Goal: Task Accomplishment & Management: Manage account settings

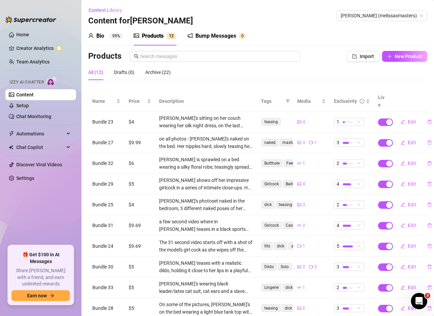
click at [362, 75] on div "All (12) Drafts (0) Archive (22)" at bounding box center [257, 72] width 339 height 16
click at [105, 9] on span "Content Library" at bounding box center [105, 9] width 34 height 5
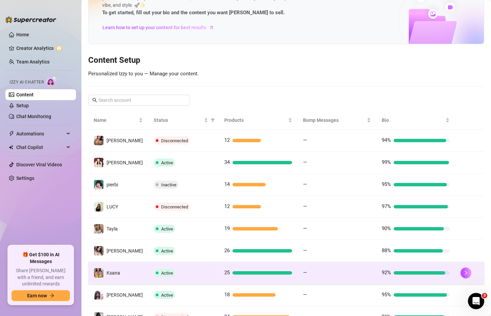
scroll to position [34, 0]
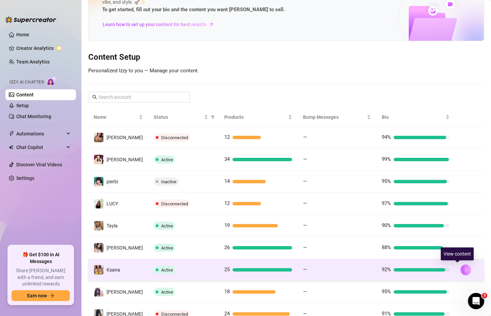
click at [433, 269] on icon "right" at bounding box center [465, 269] width 5 height 5
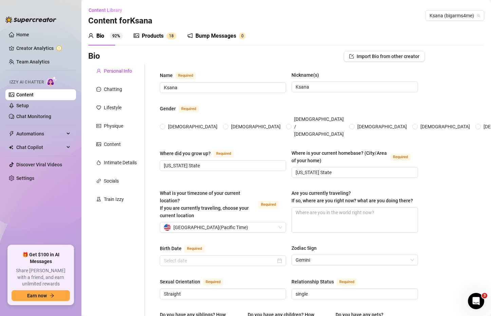
radio input "true"
type input "June 6th, 1998"
click at [49, 116] on link "Chat Monitoring" at bounding box center [33, 116] width 35 height 5
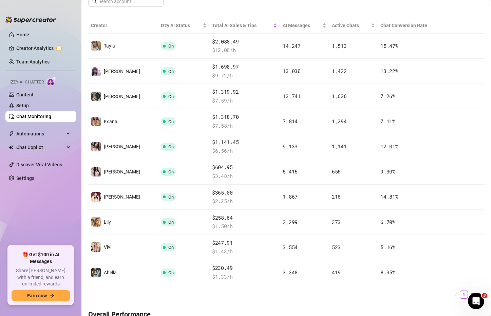
scroll to position [122, 0]
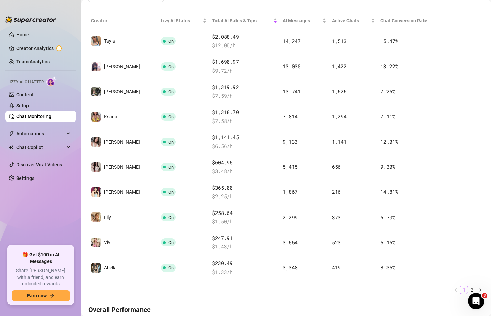
click at [386, 292] on ul "1 2" at bounding box center [286, 289] width 396 height 8
click at [433, 288] on link "2" at bounding box center [471, 289] width 7 height 7
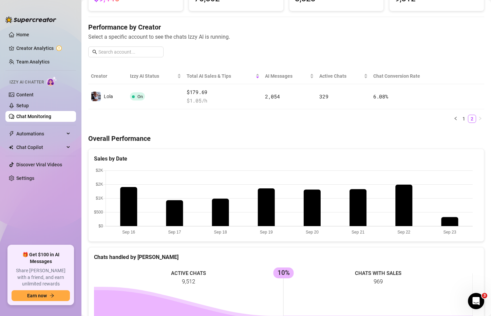
scroll to position [54, 0]
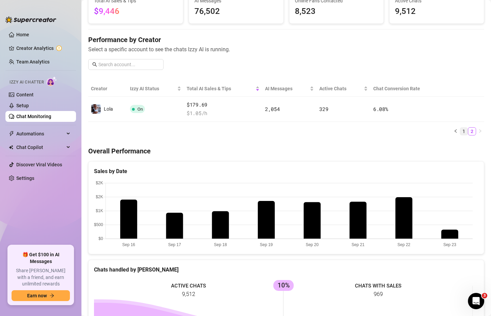
click at [433, 132] on link "1" at bounding box center [463, 130] width 7 height 7
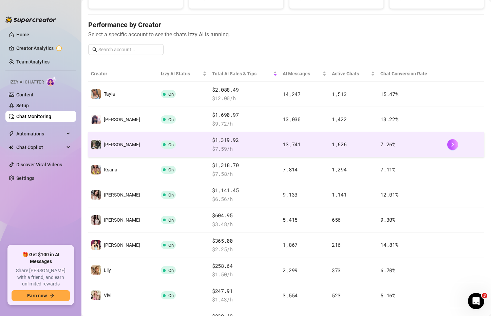
scroll to position [122, 0]
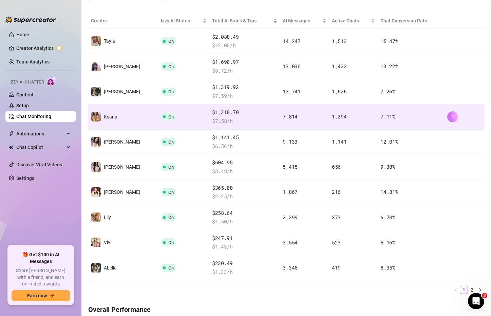
click at [433, 118] on icon "right" at bounding box center [452, 116] width 5 height 5
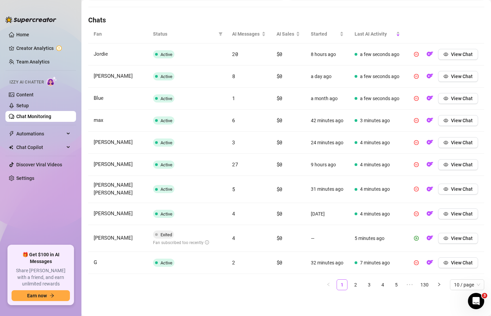
scroll to position [259, 0]
click at [353, 285] on link "2" at bounding box center [355, 284] width 10 height 10
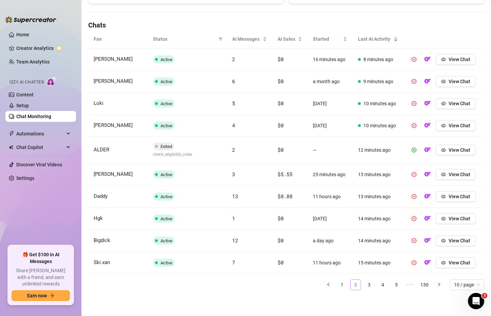
scroll to position [223, 0]
click at [364, 284] on link "3" at bounding box center [369, 284] width 10 height 10
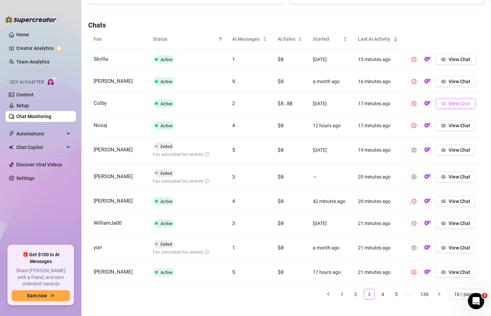
click at [433, 104] on span "View Chat" at bounding box center [459, 103] width 22 height 5
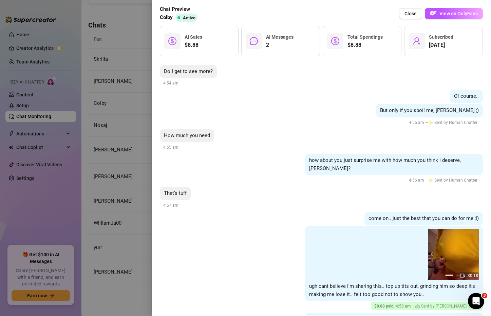
scroll to position [359, 0]
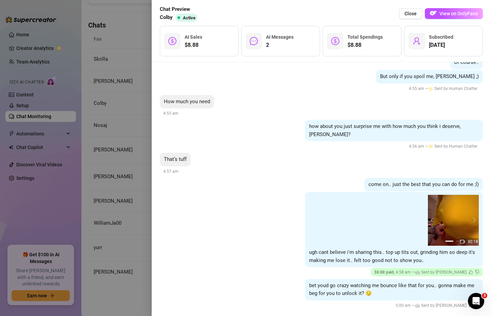
click at [111, 297] on div at bounding box center [245, 158] width 491 height 316
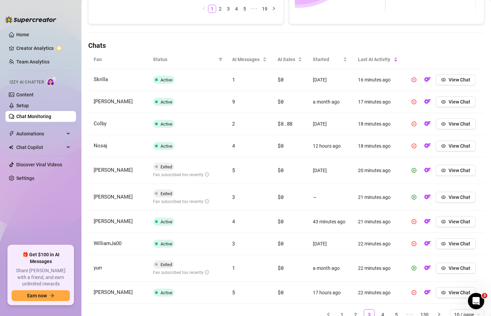
scroll to position [198, 0]
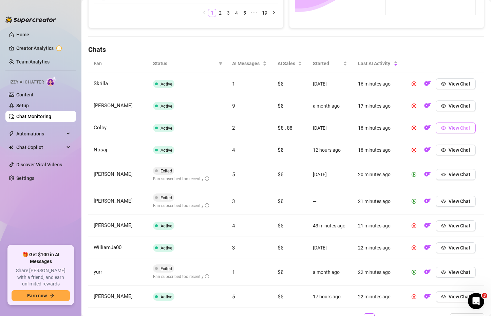
click at [433, 131] on button "View Chat" at bounding box center [455, 127] width 40 height 11
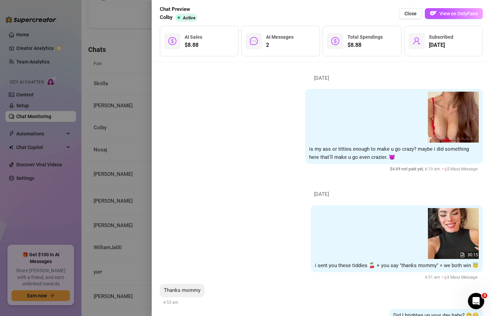
scroll to position [0, 0]
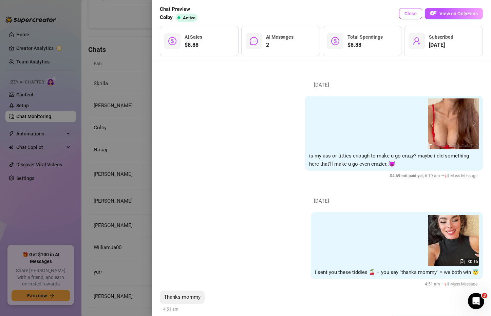
click at [406, 15] on span "Close" at bounding box center [410, 13] width 12 height 5
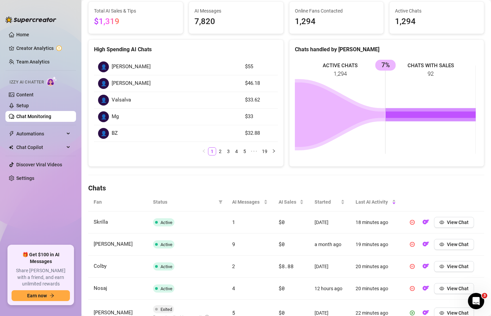
scroll to position [68, 0]
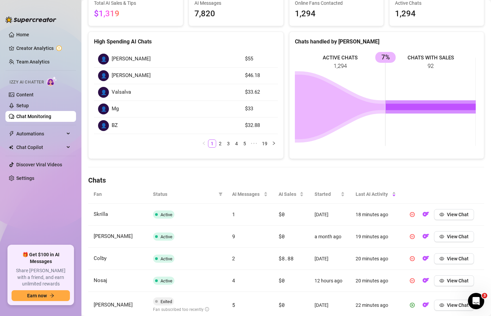
click at [49, 114] on link "Chat Monitoring" at bounding box center [33, 116] width 35 height 5
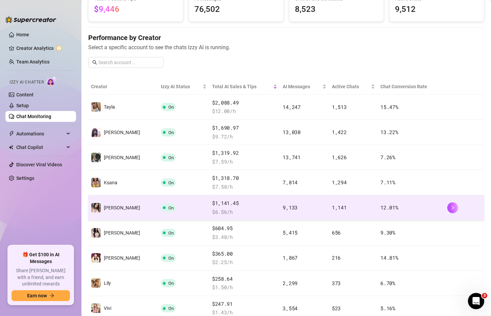
scroll to position [68, 0]
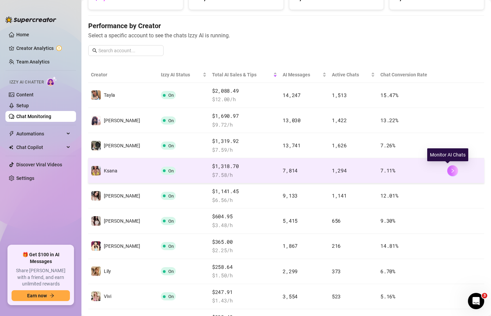
click at [433, 169] on icon "right" at bounding box center [452, 170] width 5 height 5
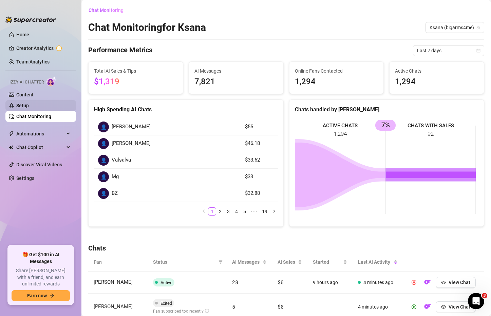
click at [29, 106] on link "Setup" at bounding box center [22, 105] width 13 height 5
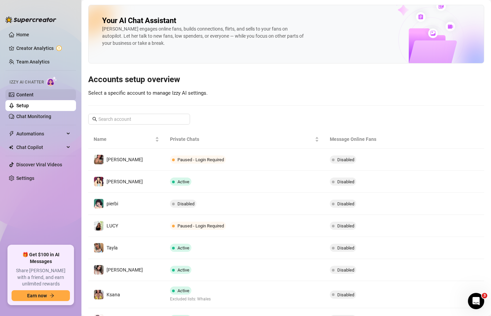
click at [34, 97] on link "Content" at bounding box center [24, 94] width 17 height 5
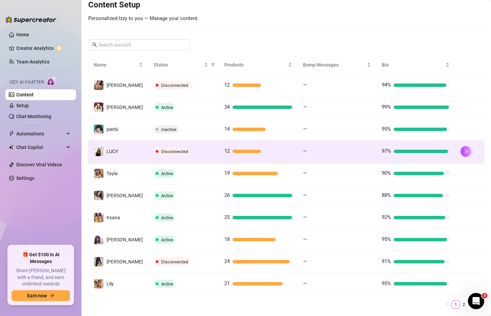
scroll to position [104, 0]
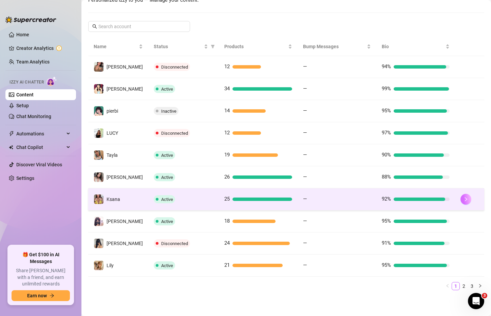
click at [433, 202] on button "button" at bounding box center [465, 199] width 11 height 11
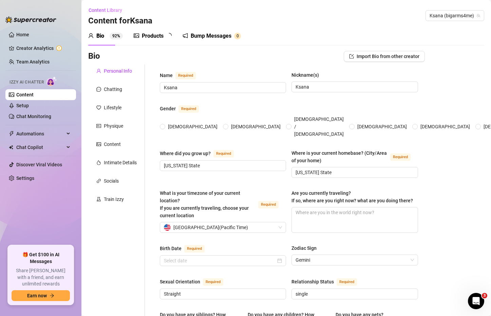
radio input "true"
type input "June 6th, 1998"
click at [162, 40] on div "Products 1 8" at bounding box center [155, 35] width 43 height 19
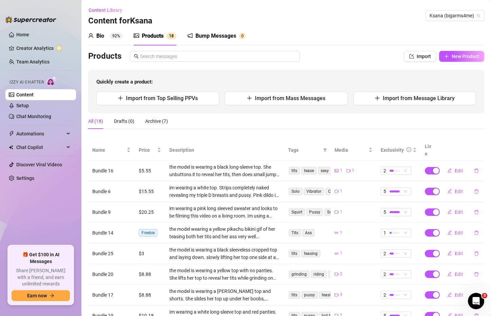
click at [201, 39] on div "Bump Messages" at bounding box center [215, 36] width 41 height 8
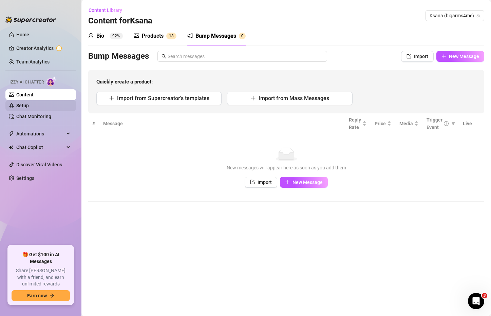
click at [29, 104] on link "Setup" at bounding box center [22, 105] width 13 height 5
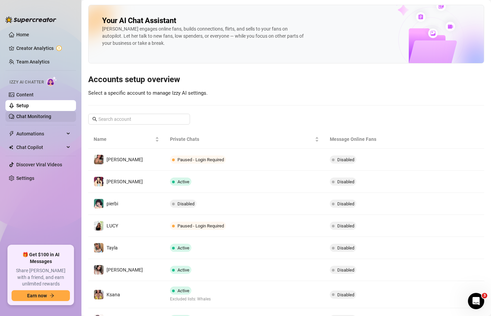
click at [41, 114] on link "Chat Monitoring" at bounding box center [33, 116] width 35 height 5
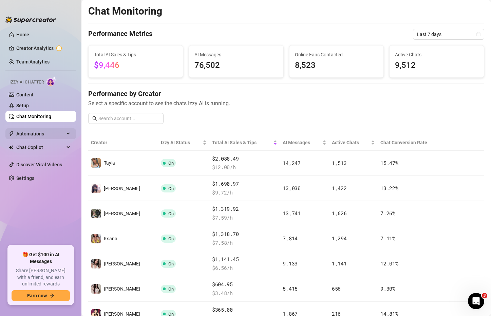
click at [40, 131] on span "Automations" at bounding box center [40, 133] width 48 height 11
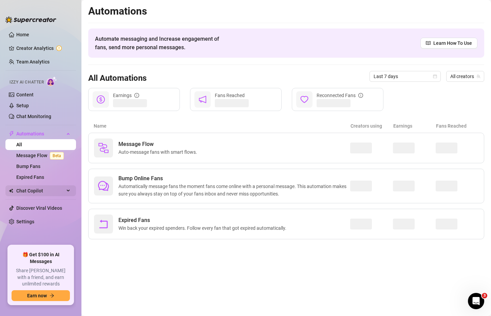
click at [60, 192] on span "Chat Copilot" at bounding box center [40, 190] width 48 height 11
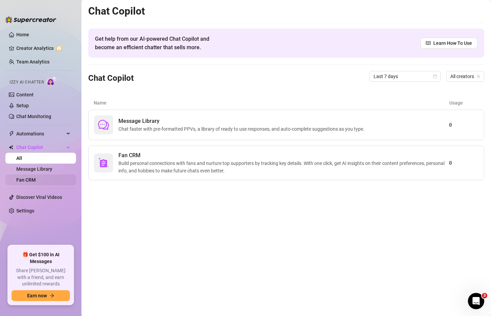
click at [36, 180] on link "Fan CRM" at bounding box center [25, 179] width 19 height 5
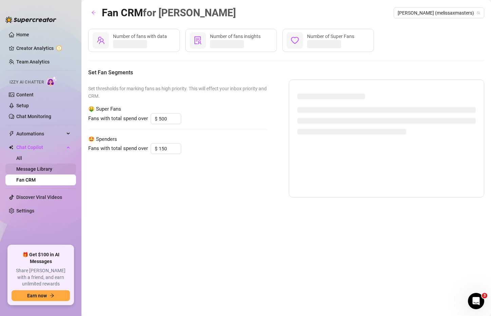
click at [43, 166] on link "Message Library" at bounding box center [34, 168] width 36 height 5
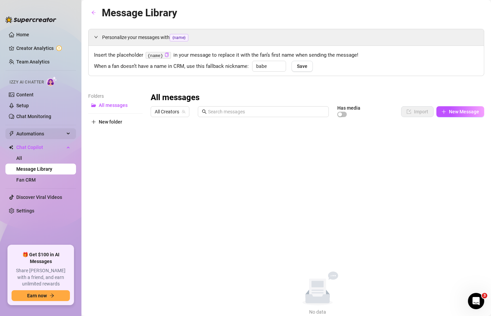
click at [67, 135] on div "Automations" at bounding box center [40, 133] width 71 height 11
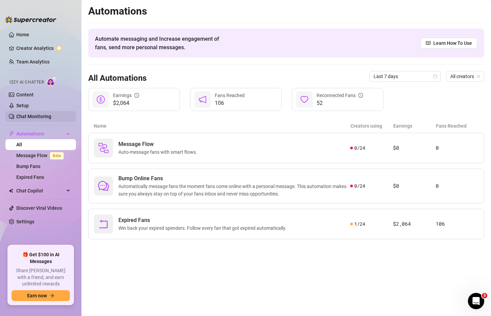
click at [48, 119] on link "Chat Monitoring" at bounding box center [33, 116] width 35 height 5
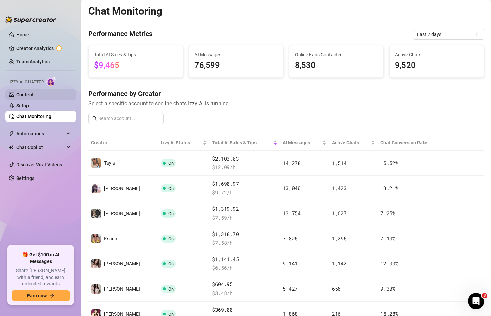
click at [32, 92] on link "Content" at bounding box center [24, 94] width 17 height 5
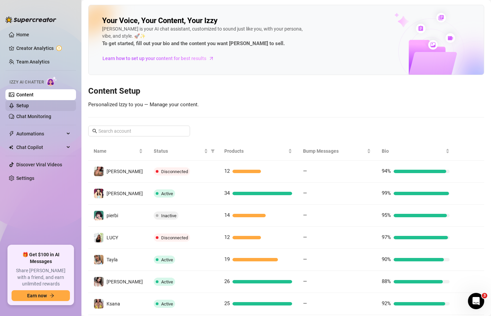
click at [29, 108] on link "Setup" at bounding box center [22, 105] width 13 height 5
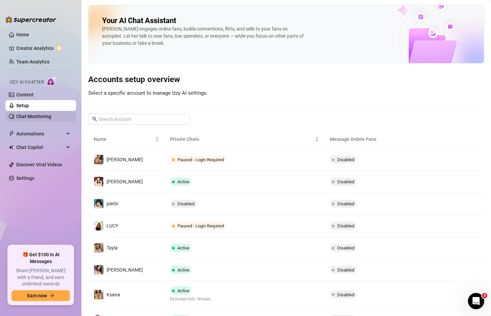
click at [50, 119] on link "Chat Monitoring" at bounding box center [33, 116] width 35 height 5
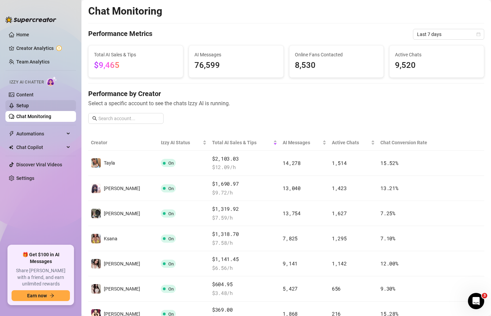
click at [29, 108] on link "Setup" at bounding box center [22, 105] width 13 height 5
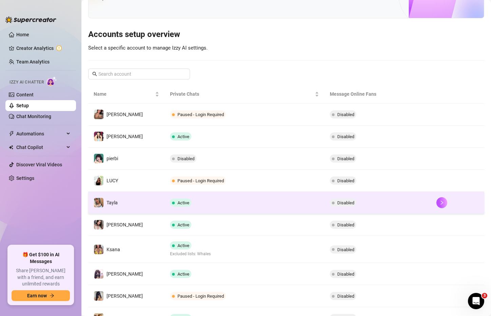
scroll to position [68, 0]
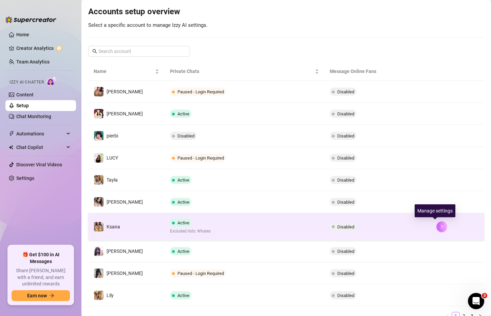
click at [433, 223] on button "button" at bounding box center [441, 226] width 11 height 11
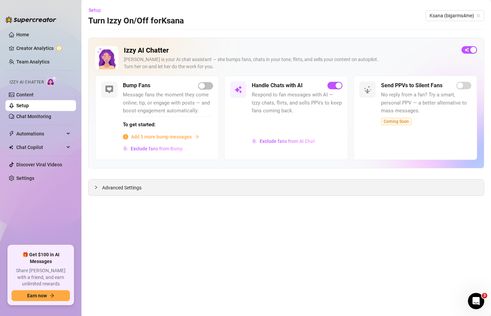
click at [95, 186] on icon "collapsed" at bounding box center [96, 187] width 4 height 4
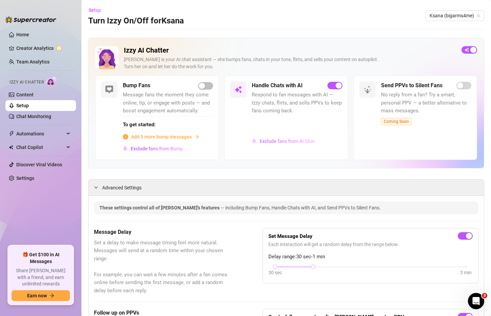
click at [292, 140] on span "Exclude fans from AI Chat" at bounding box center [286, 140] width 55 height 5
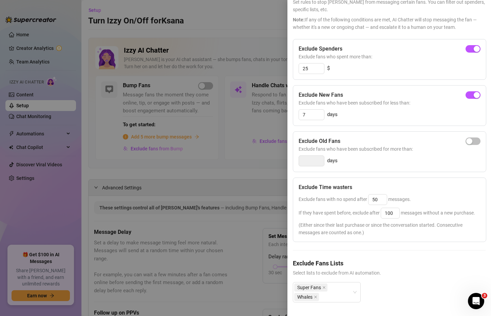
scroll to position [56, 0]
click at [341, 290] on div "Super Fans Whales" at bounding box center [323, 291] width 58 height 19
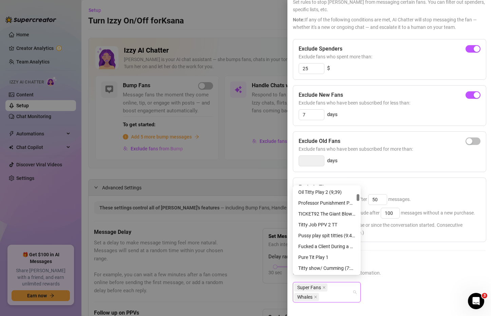
scroll to position [305, 0]
click at [408, 258] on h5 "Exclude Fans Lists" at bounding box center [389, 262] width 193 height 9
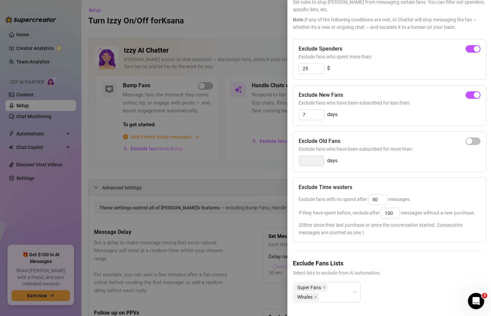
click at [256, 177] on div at bounding box center [245, 158] width 491 height 316
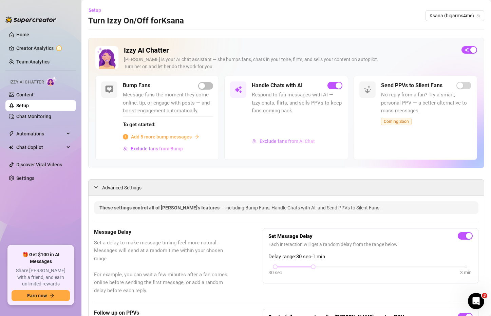
click at [259, 140] on span "Exclude fans from AI Chat" at bounding box center [286, 140] width 55 height 5
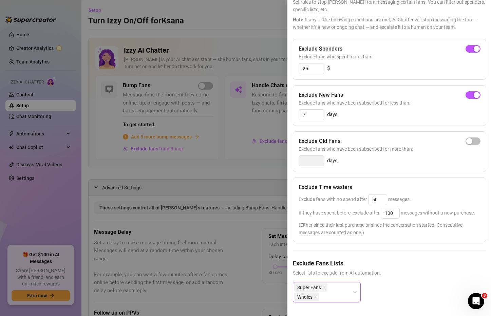
click at [356, 287] on div "Super Fans Whales" at bounding box center [327, 292] width 68 height 20
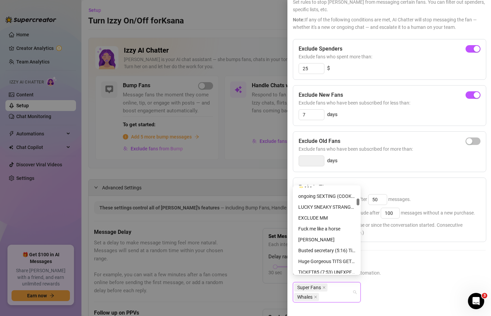
scroll to position [644, 0]
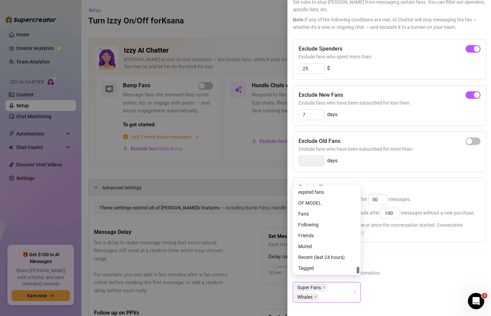
drag, startPoint x: 357, startPoint y: 207, endPoint x: 359, endPoint y: 274, distance: 67.5
click at [359, 274] on div "1109909364 1109909584 1109910002 BIG SPENDERS 🤑💰💳💸 Exclude expired fans OF MODE…" at bounding box center [327, 229] width 68 height 89
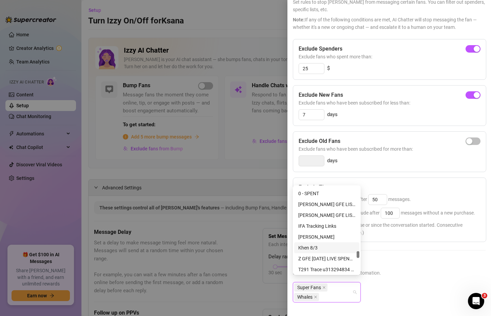
scroll to position [2419, 0]
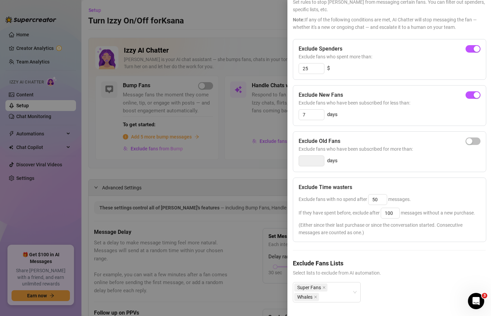
click at [252, 165] on div at bounding box center [245, 158] width 491 height 316
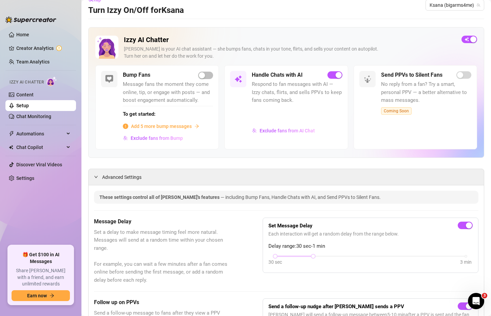
scroll to position [0, 0]
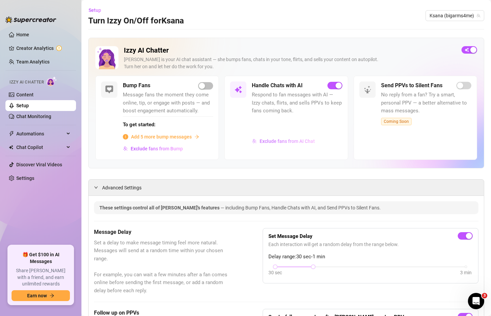
click at [282, 140] on span "Exclude fans from AI Chat" at bounding box center [286, 140] width 55 height 5
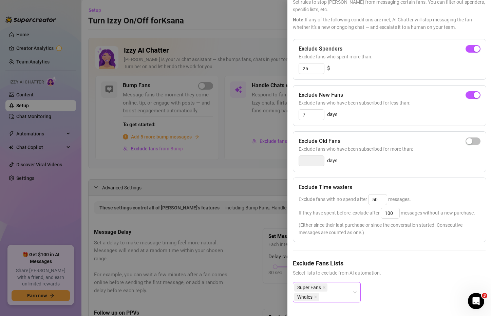
click at [352, 287] on div "Super Fans Whales" at bounding box center [327, 292] width 68 height 20
click at [268, 171] on div at bounding box center [245, 158] width 491 height 316
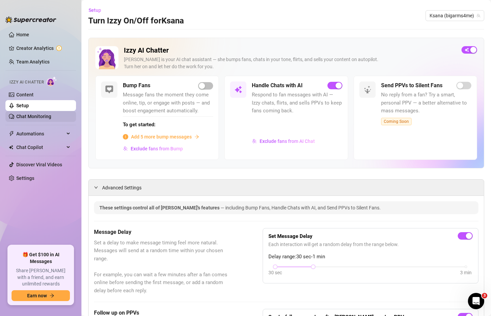
click at [38, 117] on link "Chat Monitoring" at bounding box center [33, 116] width 35 height 5
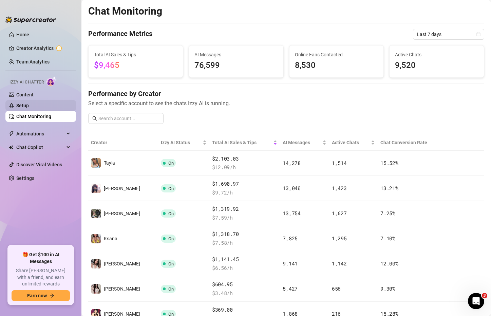
click at [29, 105] on link "Setup" at bounding box center [22, 105] width 13 height 5
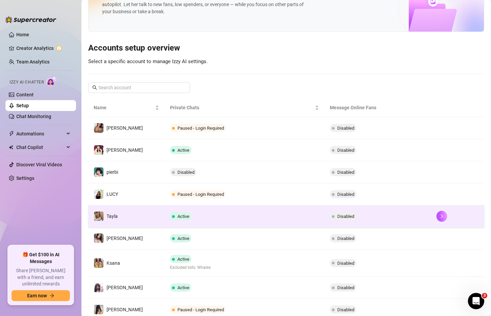
scroll to position [34, 0]
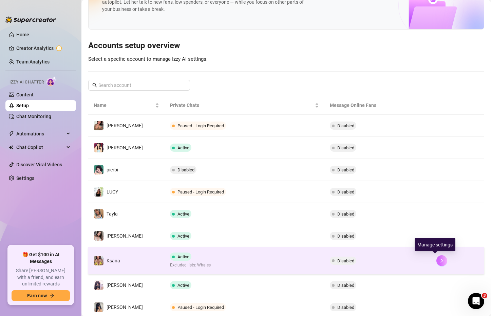
click at [433, 258] on icon "right" at bounding box center [441, 260] width 5 height 5
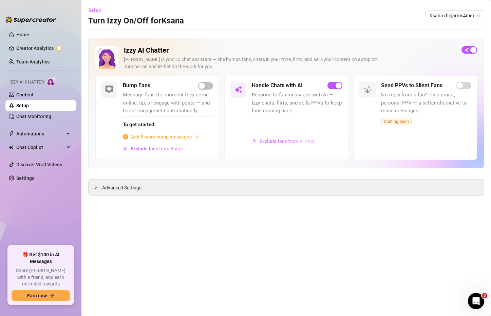
click at [295, 143] on span "Exclude fans from AI Chat" at bounding box center [286, 140] width 55 height 5
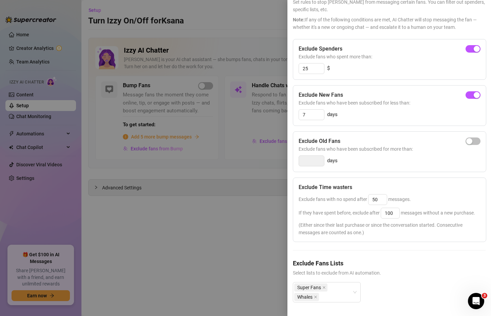
scroll to position [56, 0]
click at [351, 289] on div "Super Fans Whales" at bounding box center [323, 291] width 58 height 19
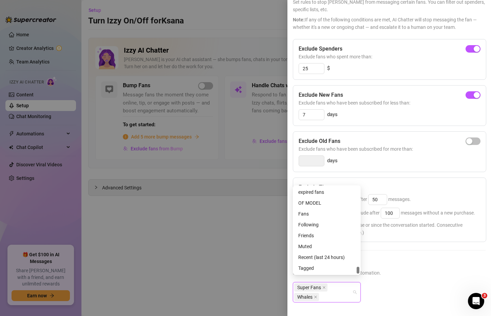
scroll to position [2894, 0]
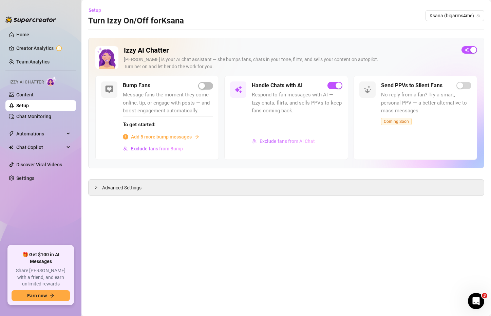
click at [296, 140] on span "Exclude fans from AI Chat" at bounding box center [286, 140] width 55 height 5
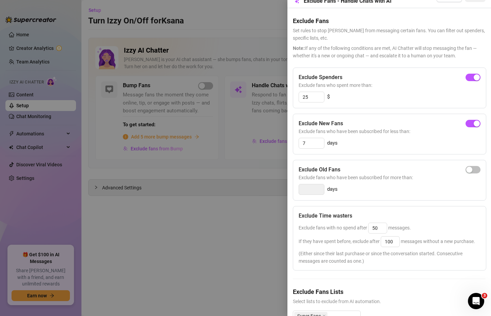
scroll to position [56, 0]
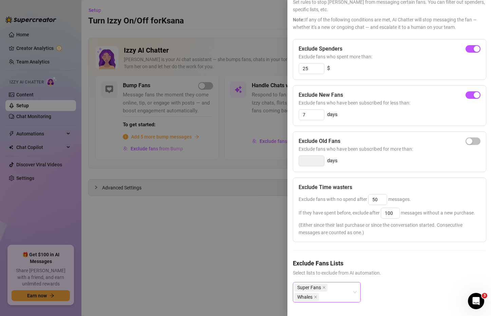
click at [342, 289] on div "Super Fans Whales" at bounding box center [323, 291] width 58 height 19
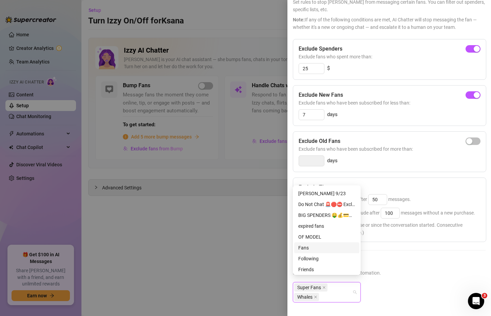
scroll to position [2961, 0]
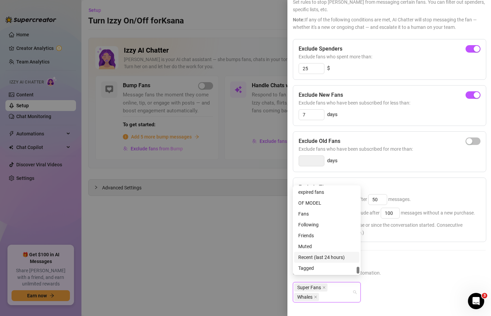
click at [241, 259] on div at bounding box center [245, 158] width 491 height 316
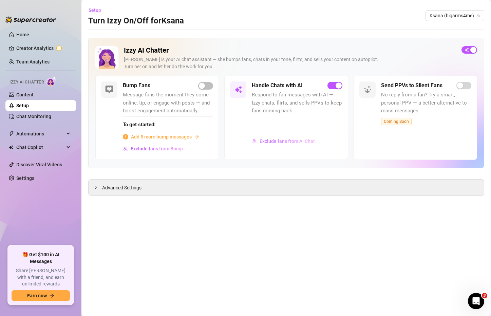
click at [294, 139] on span "Exclude fans from AI Chat" at bounding box center [286, 140] width 55 height 5
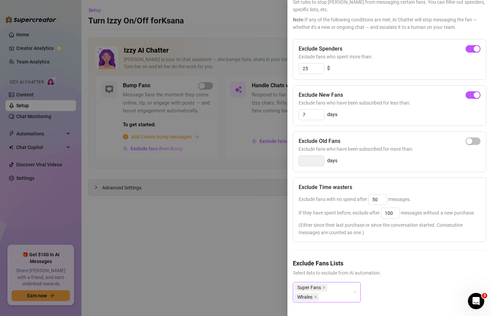
click at [345, 287] on div "Super Fans Whales" at bounding box center [323, 291] width 58 height 19
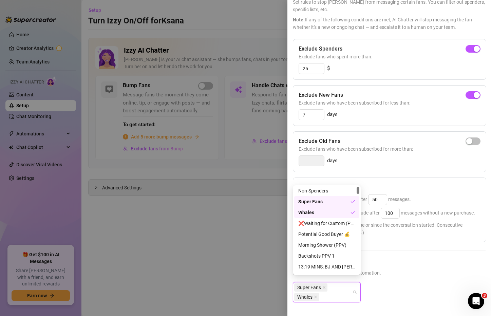
scroll to position [0, 0]
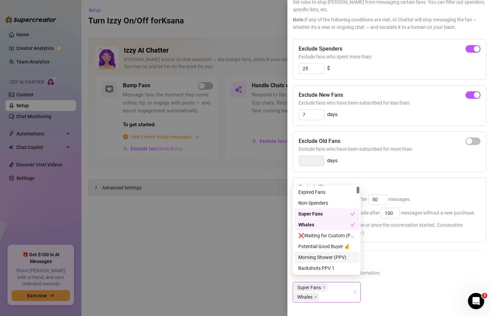
click at [246, 248] on div at bounding box center [245, 158] width 491 height 316
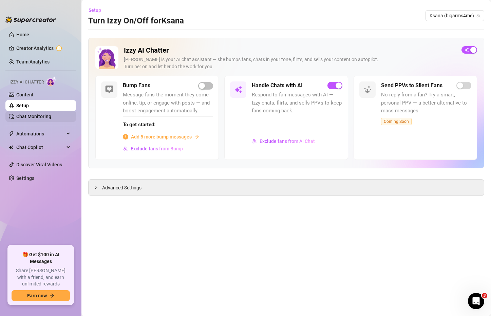
click at [23, 116] on link "Chat Monitoring" at bounding box center [33, 116] width 35 height 5
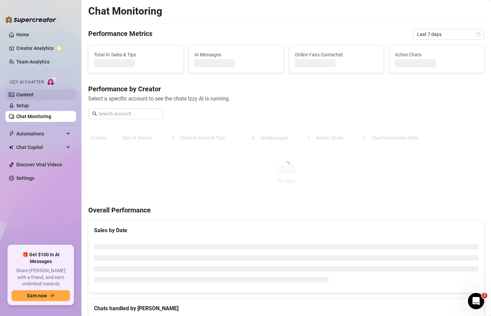
click at [34, 92] on link "Content" at bounding box center [24, 94] width 17 height 5
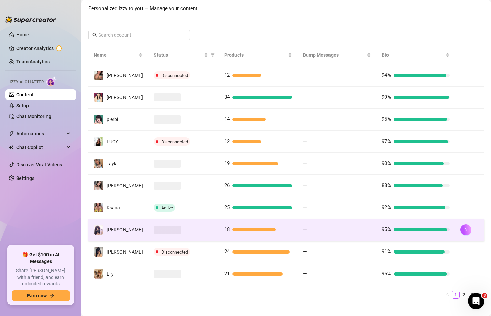
scroll to position [104, 0]
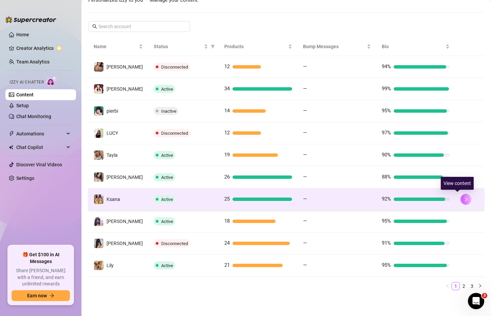
click at [460, 201] on button "button" at bounding box center [465, 199] width 11 height 11
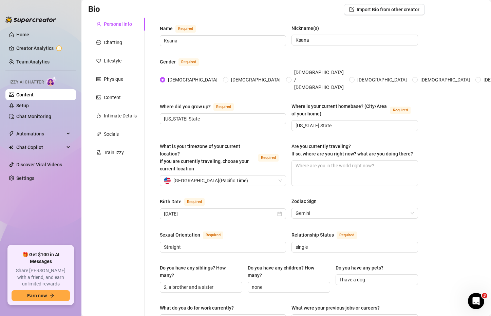
scroll to position [37, 0]
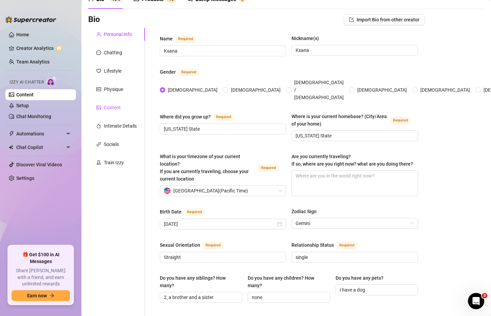
click at [116, 107] on div "Content" at bounding box center [112, 107] width 17 height 7
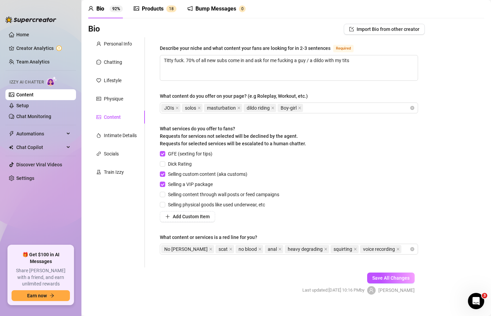
scroll to position [0, 0]
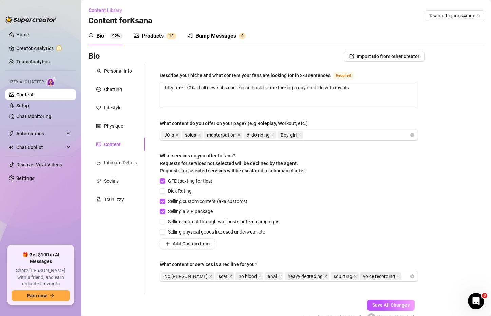
click at [160, 35] on div "Products" at bounding box center [153, 36] width 22 height 8
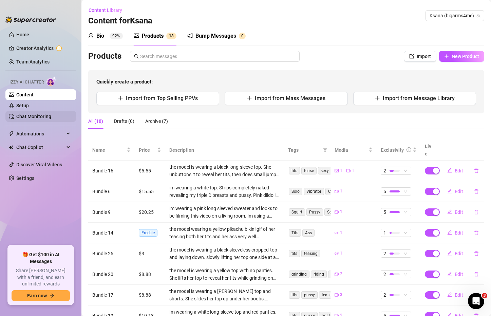
click at [32, 115] on link "Chat Monitoring" at bounding box center [33, 116] width 35 height 5
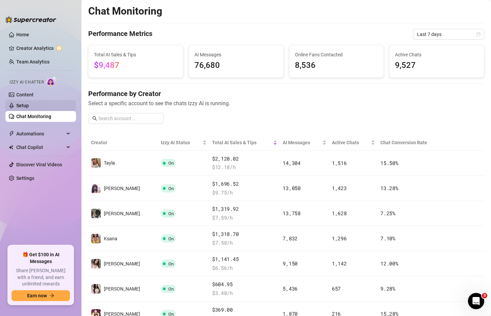
click at [29, 103] on link "Setup" at bounding box center [22, 105] width 13 height 5
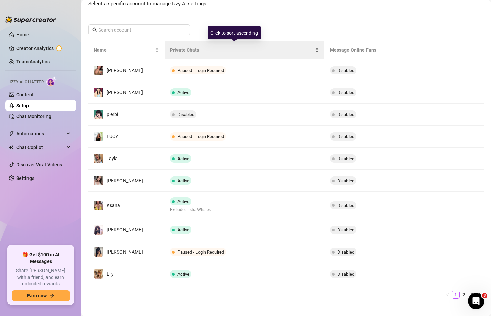
scroll to position [98, 0]
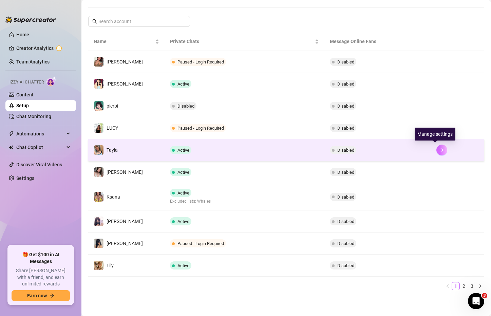
click at [436, 150] on button "button" at bounding box center [441, 149] width 11 height 11
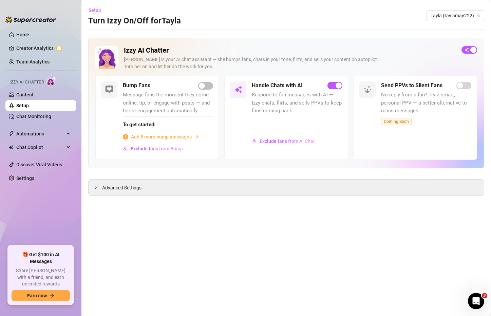
click at [357, 73] on div "Izzy AI Chatter Izzy is your AI chat assistant — she bumps fans, chats in your …" at bounding box center [290, 60] width 332 height 29
click at [299, 138] on span "Exclude fans from AI Chat" at bounding box center [286, 140] width 55 height 5
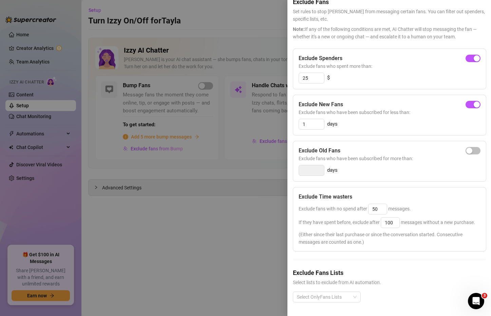
scroll to position [46, 0]
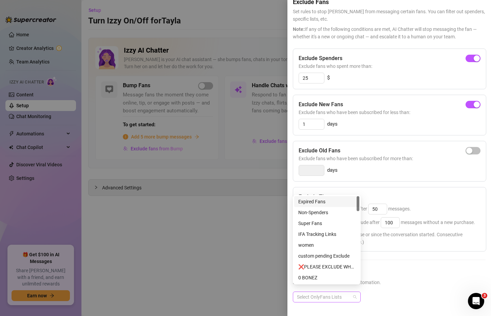
click at [339, 293] on div at bounding box center [323, 296] width 58 height 9
click at [264, 260] on div at bounding box center [245, 158] width 491 height 316
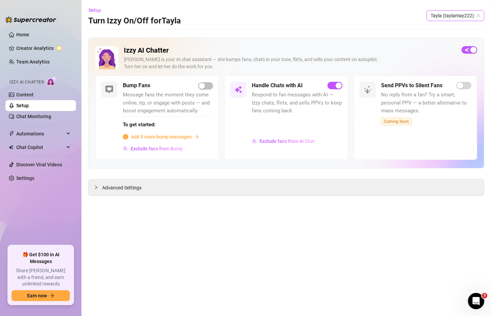
click at [449, 18] on span "Tayla (taylamay222)" at bounding box center [454, 16] width 49 height 10
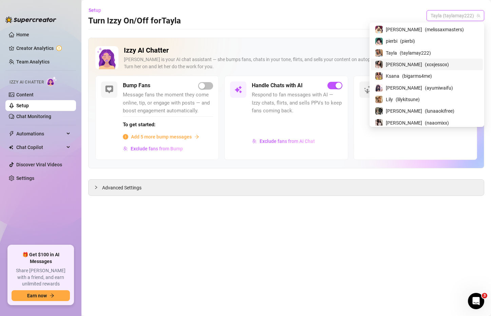
click at [435, 62] on span "( xoxjessox )" at bounding box center [436, 64] width 24 height 7
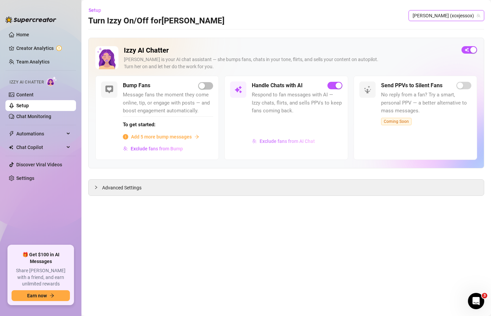
click at [275, 140] on span "Exclude fans from AI Chat" at bounding box center [286, 140] width 55 height 5
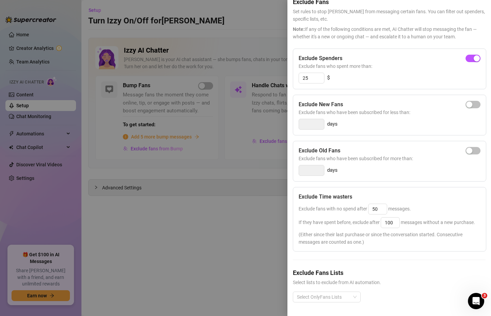
scroll to position [46, 0]
click at [266, 252] on div at bounding box center [245, 158] width 491 height 316
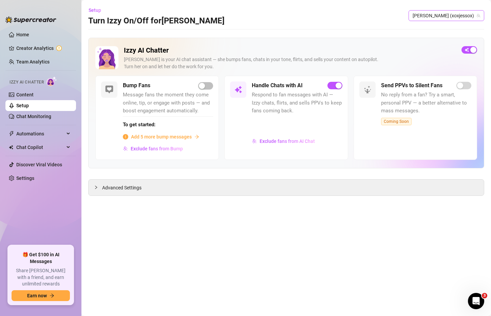
click at [457, 19] on span "Jess (xoxjessox)" at bounding box center [445, 16] width 67 height 10
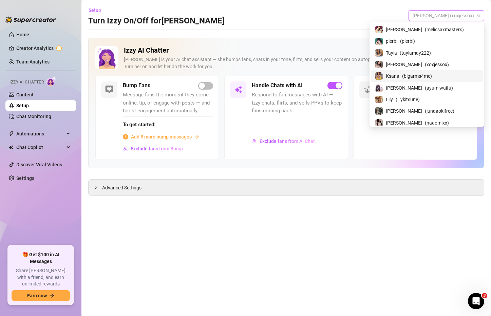
click at [428, 72] on div "Ksana ( bigarms4me )" at bounding box center [427, 76] width 104 height 8
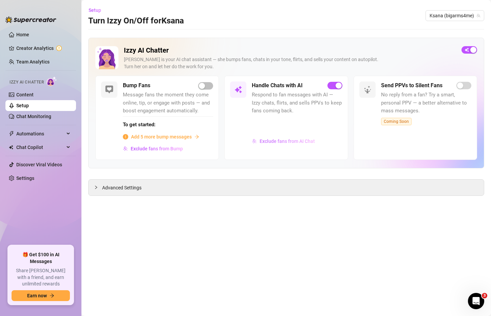
click at [287, 139] on span "Exclude fans from AI Chat" at bounding box center [286, 140] width 55 height 5
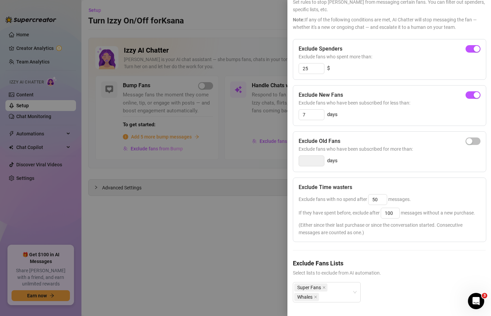
scroll to position [56, 0]
click at [340, 286] on div "Super Fans Whales" at bounding box center [323, 291] width 58 height 19
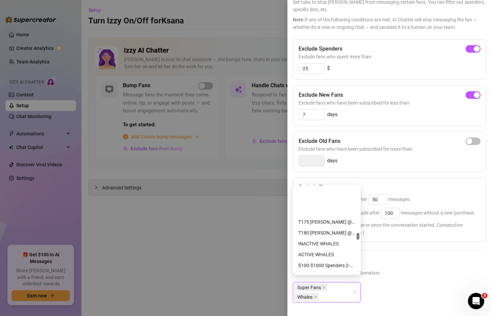
scroll to position [1809, 0]
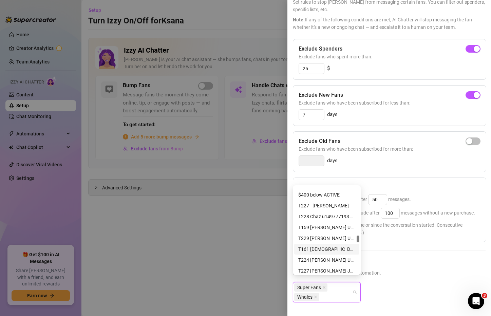
click at [395, 258] on h5 "Exclude Fans Lists" at bounding box center [389, 262] width 193 height 9
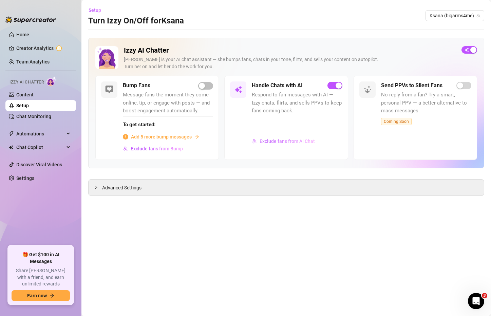
click at [273, 138] on span "Exclude fans from AI Chat" at bounding box center [286, 140] width 55 height 5
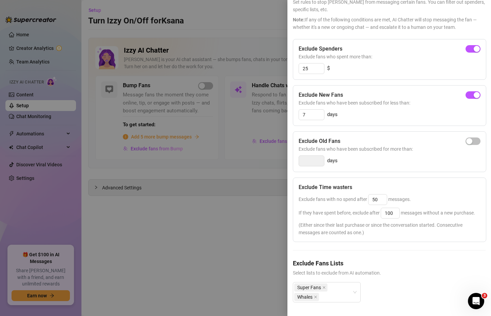
scroll to position [56, 0]
click at [348, 288] on div "Super Fans Whales" at bounding box center [323, 291] width 58 height 19
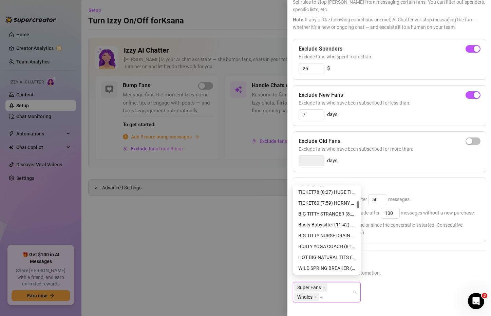
scroll to position [0, 0]
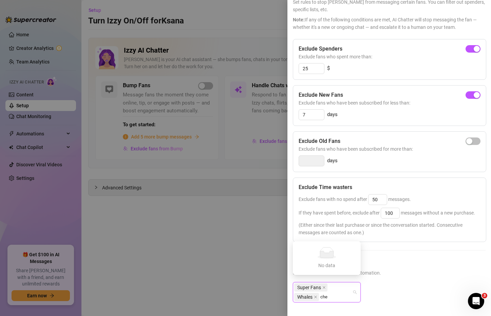
type input "cher"
drag, startPoint x: 337, startPoint y: 289, endPoint x: 332, endPoint y: 291, distance: 5.7
click at [332, 291] on div "Super Fans Whales" at bounding box center [323, 291] width 58 height 19
click at [343, 289] on div "Super Fans Whales" at bounding box center [323, 291] width 58 height 19
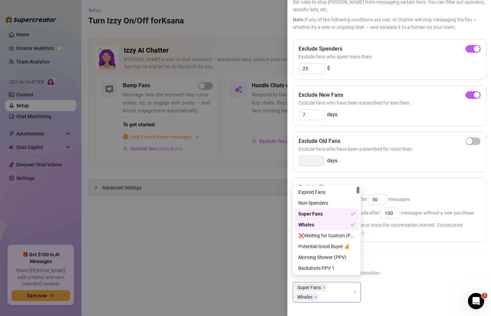
drag, startPoint x: 358, startPoint y: 268, endPoint x: 359, endPoint y: 186, distance: 82.4
click at [359, 186] on div "recent tagged Expired Fans Non-Spenders Super Fans Whales ❌Waiting for Custom (…" at bounding box center [327, 229] width 68 height 89
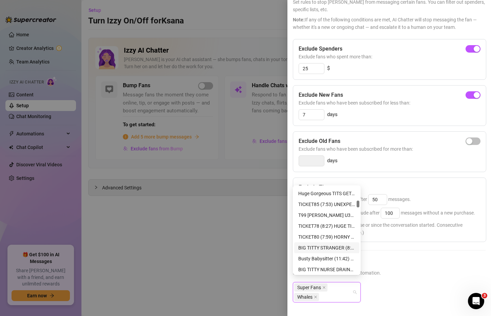
scroll to position [542, 0]
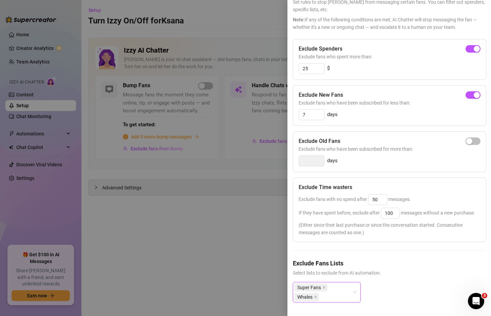
click at [403, 269] on span "Select lists to exclude from AI automation." at bounding box center [389, 272] width 193 height 7
click at [310, 109] on input "7" at bounding box center [311, 114] width 25 height 10
drag, startPoint x: 310, startPoint y: 102, endPoint x: 287, endPoint y: 105, distance: 22.9
click at [287, 105] on div "Settings Preview Exclude Fans - Handle Chats with AI Cancel Save Exclude Fans S…" at bounding box center [388, 158] width 203 height 316
type input "1"
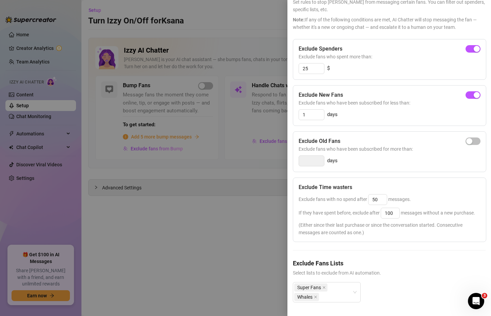
click at [379, 155] on div "Exclude Old Fans Exclude fans who have been subscribed for more than: days" at bounding box center [389, 151] width 193 height 41
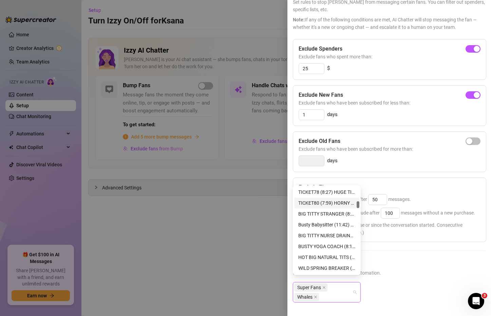
click at [341, 288] on div "Super Fans Whales" at bounding box center [323, 291] width 58 height 19
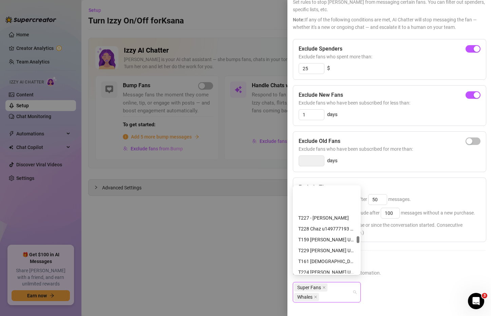
scroll to position [1932, 0]
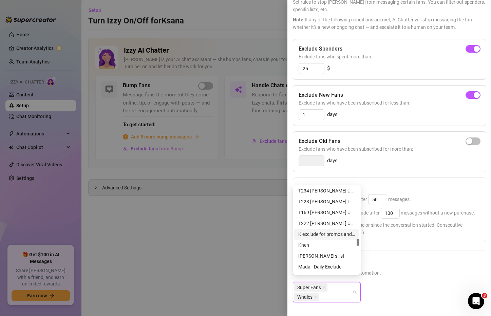
click at [394, 275] on div "Exclude Fans Lists Select lists to exclude from AI automation. Super Fans Whales" at bounding box center [389, 285] width 193 height 55
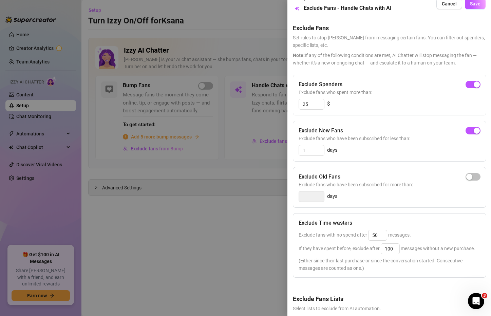
scroll to position [0, 0]
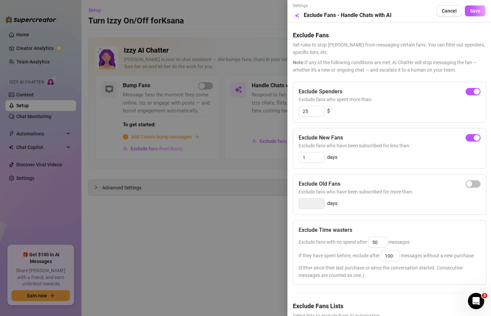
click at [469, 18] on div "Settings Preview Exclude Fans - Handle Chats with AI Cancel Save" at bounding box center [389, 11] width 193 height 17
click at [470, 12] on span "Save" at bounding box center [475, 10] width 11 height 5
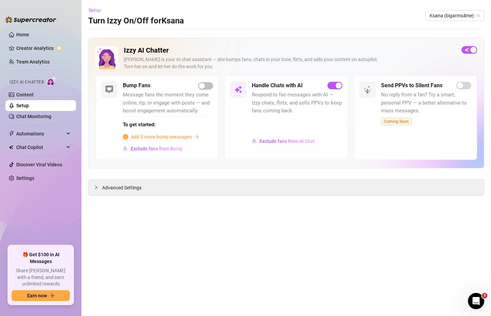
click at [93, 11] on span "Setup" at bounding box center [94, 9] width 13 height 5
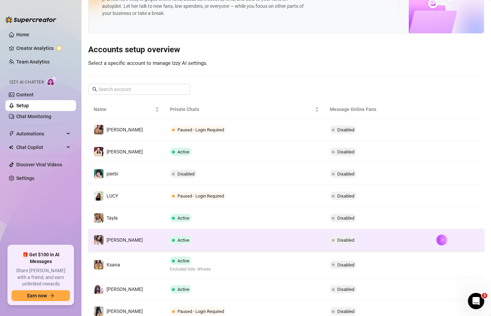
scroll to position [34, 0]
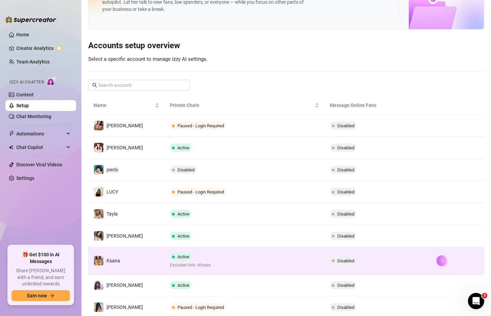
click at [440, 260] on icon "right" at bounding box center [441, 260] width 2 height 4
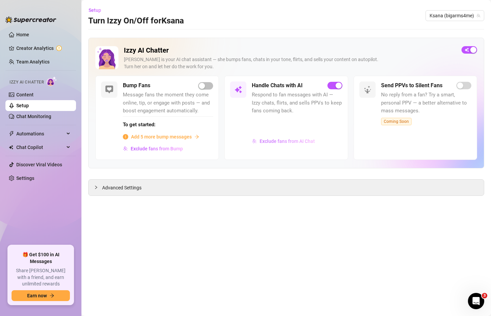
click at [303, 140] on span "Exclude fans from AI Chat" at bounding box center [286, 140] width 55 height 5
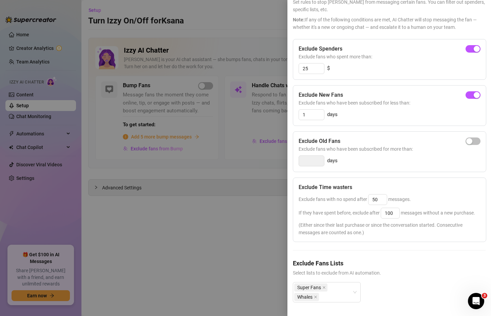
scroll to position [56, 0]
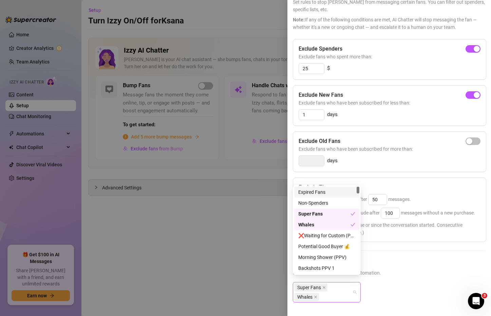
click at [352, 284] on div "Super Fans Whales" at bounding box center [323, 291] width 58 height 19
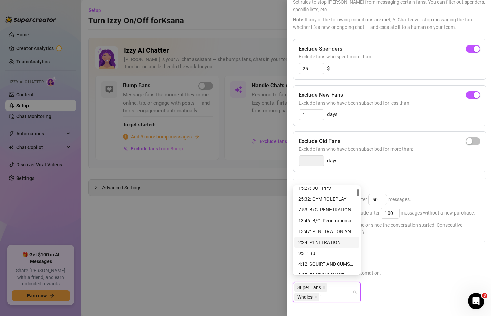
scroll to position [0, 0]
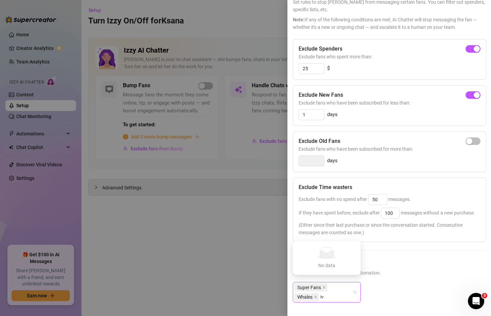
type input "i"
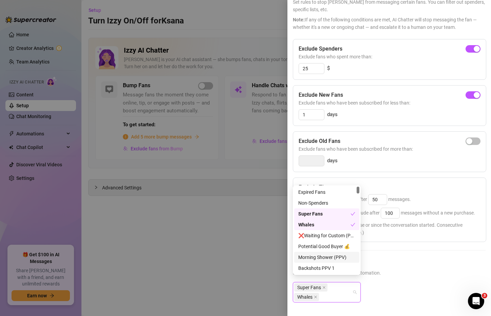
click at [397, 269] on span "Select lists to exclude from AI automation." at bounding box center [389, 272] width 193 height 7
click at [353, 286] on div "Super Fans Whales" at bounding box center [327, 292] width 68 height 20
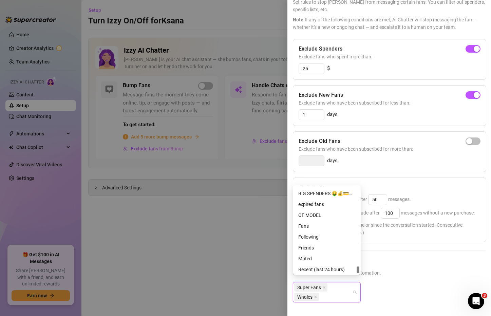
scroll to position [2961, 0]
click at [236, 229] on div at bounding box center [245, 158] width 491 height 316
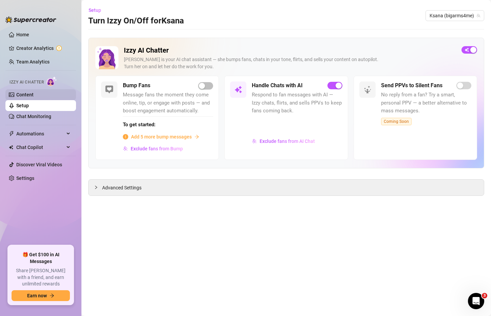
click at [33, 92] on link "Content" at bounding box center [24, 94] width 17 height 5
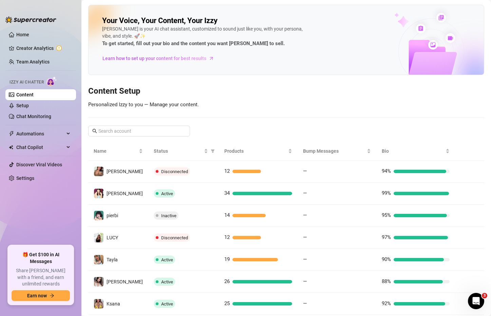
click at [384, 95] on h3 "Content Setup" at bounding box center [286, 91] width 396 height 11
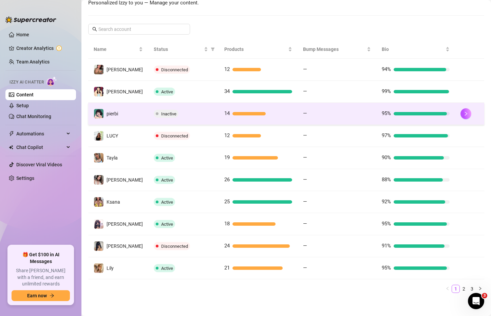
scroll to position [104, 0]
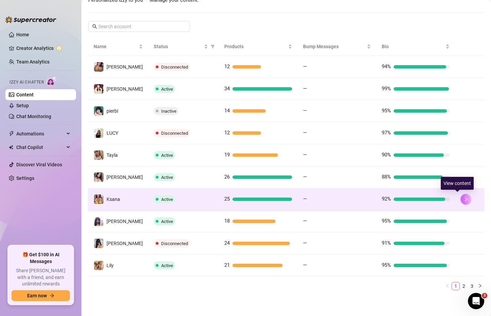
click at [460, 203] on button "button" at bounding box center [465, 199] width 11 height 11
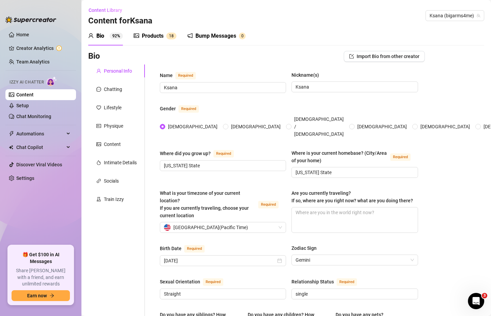
click at [202, 37] on div "Bump Messages" at bounding box center [215, 36] width 41 height 8
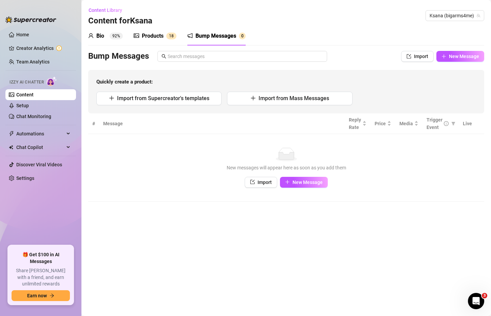
click at [153, 28] on div "Products 1 8" at bounding box center [155, 35] width 43 height 19
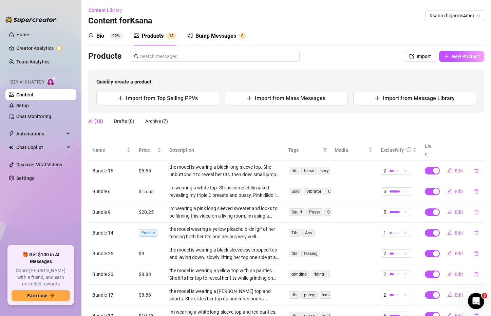
click at [151, 34] on div "Products" at bounding box center [153, 36] width 22 height 8
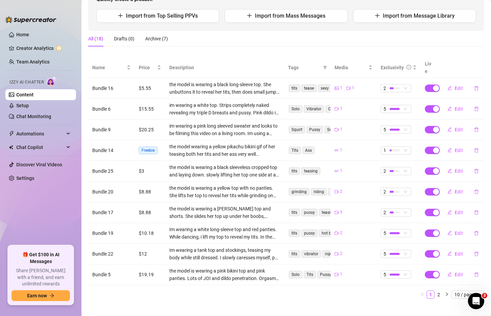
scroll to position [83, 0]
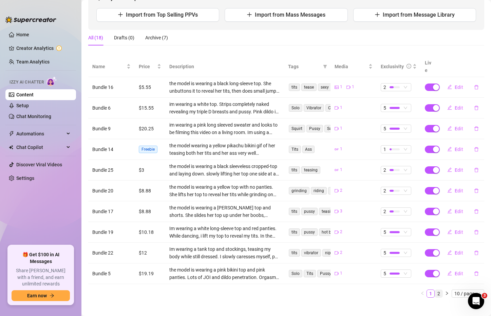
click at [435, 289] on link "2" at bounding box center [438, 292] width 7 height 7
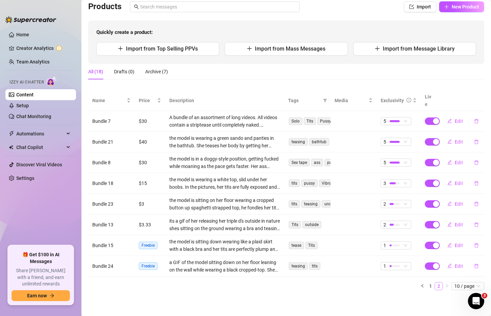
scroll to position [42, 0]
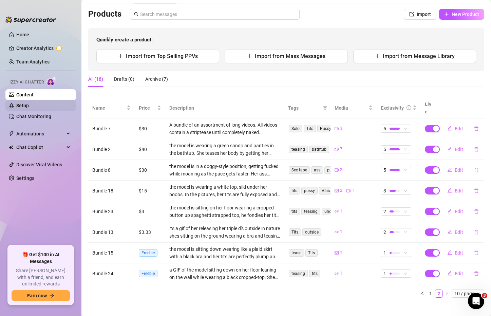
click at [29, 103] on link "Setup" at bounding box center [22, 105] width 13 height 5
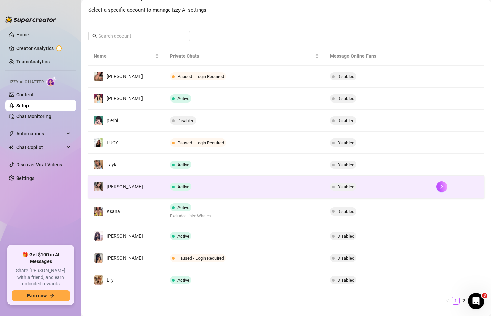
scroll to position [98, 0]
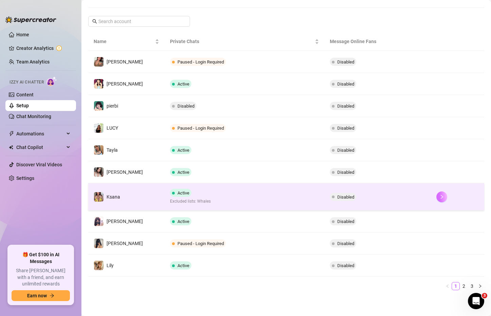
click at [436, 195] on button "button" at bounding box center [441, 196] width 11 height 11
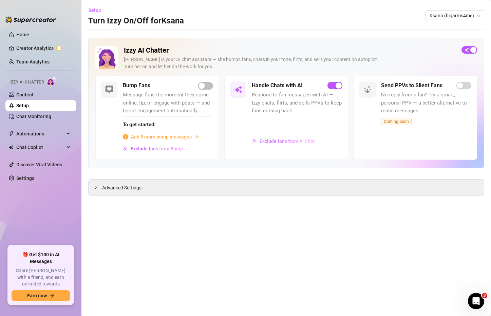
click at [274, 138] on span "Exclude fans from AI Chat" at bounding box center [286, 140] width 55 height 5
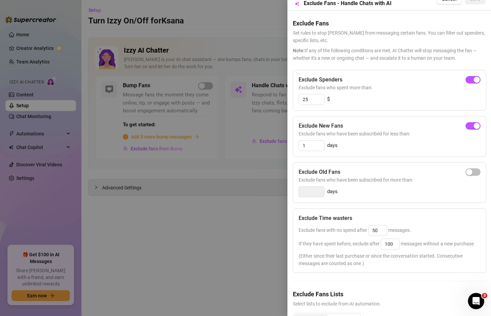
scroll to position [56, 0]
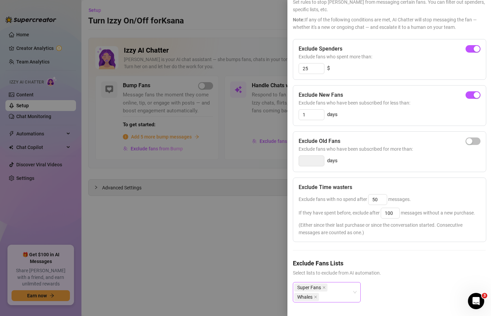
click at [343, 287] on div "Super Fans Whales" at bounding box center [323, 291] width 58 height 19
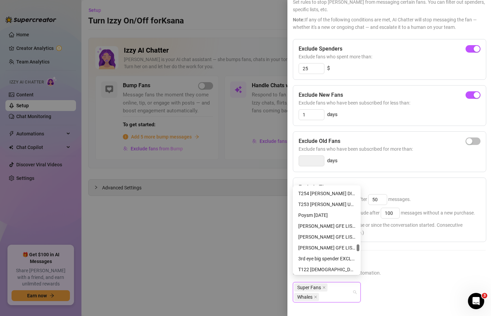
scroll to position [2339, 0]
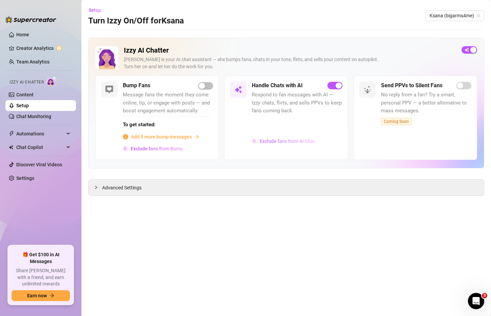
click at [283, 140] on span "Exclude fans from AI Chat" at bounding box center [286, 140] width 55 height 5
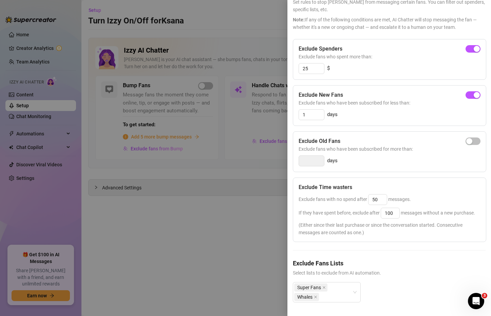
scroll to position [56, 0]
click at [352, 285] on div "Super Fans Whales" at bounding box center [327, 292] width 68 height 20
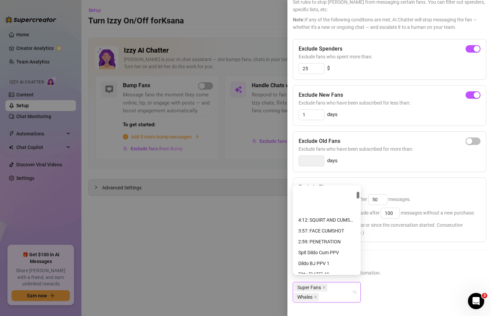
scroll to position [0, 0]
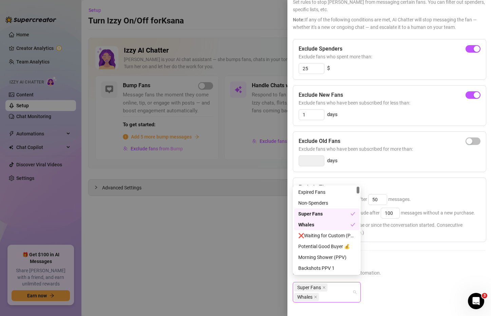
drag, startPoint x: 358, startPoint y: 251, endPoint x: 354, endPoint y: 189, distance: 61.5
click at [354, 189] on div "Expired Fans Non-Spenders Super Fans Whales ❌Waiting for Custom (PRIORITY) excl…" at bounding box center [326, 229] width 65 height 87
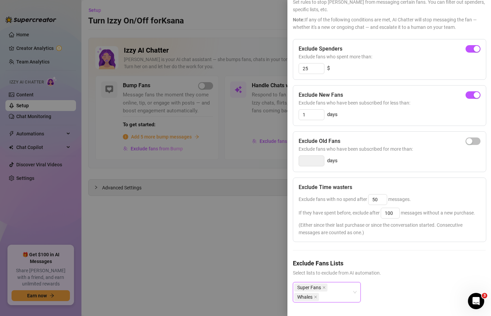
click at [397, 250] on div "Exclude Spenders Exclude fans who spent more than: 25 $ Exclude New Fans Exclud…" at bounding box center [389, 176] width 193 height 274
click at [358, 283] on div "Super Fans Whales" at bounding box center [327, 292] width 68 height 20
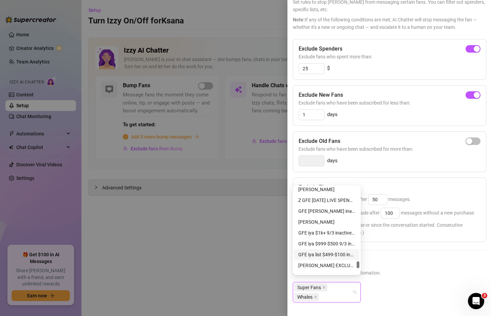
scroll to position [2961, 0]
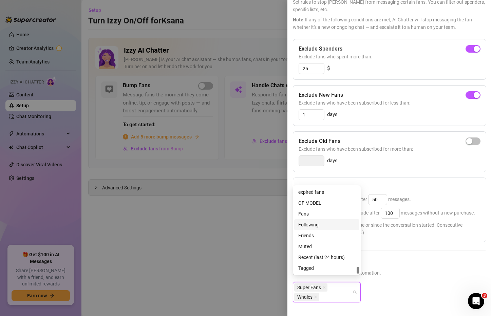
click at [352, 286] on div "Super Fans Whales" at bounding box center [327, 292] width 68 height 20
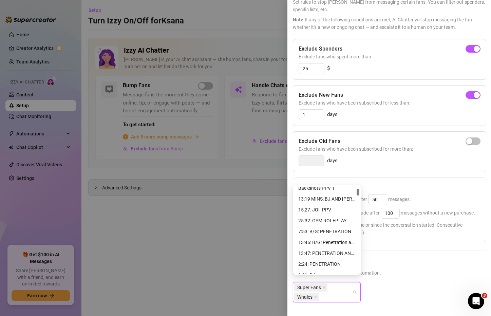
scroll to position [0, 0]
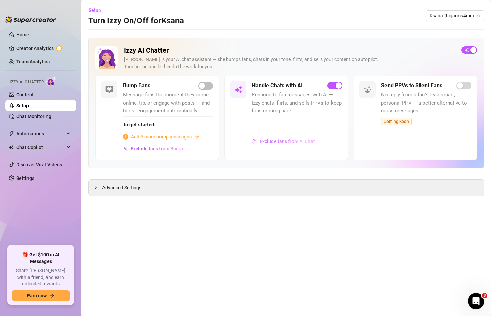
click at [281, 142] on span "Exclude fans from AI Chat" at bounding box center [286, 140] width 55 height 5
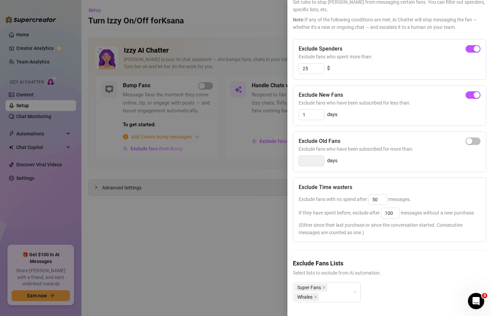
scroll to position [56, 0]
click at [353, 287] on div "Super Fans Whales" at bounding box center [327, 292] width 68 height 20
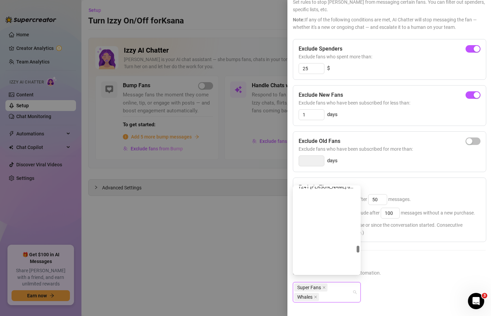
scroll to position [2114, 0]
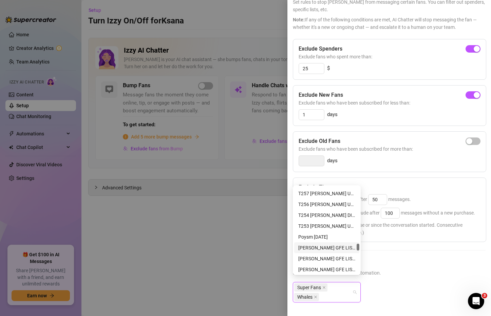
click at [258, 253] on div at bounding box center [245, 158] width 491 height 316
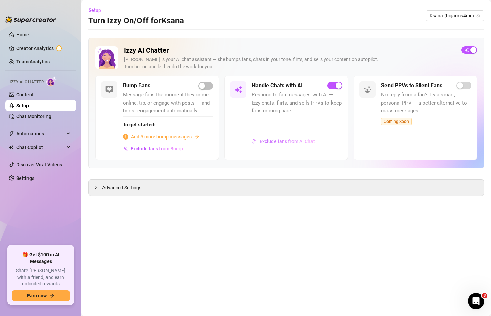
click at [281, 138] on span "Exclude fans from AI Chat" at bounding box center [286, 140] width 55 height 5
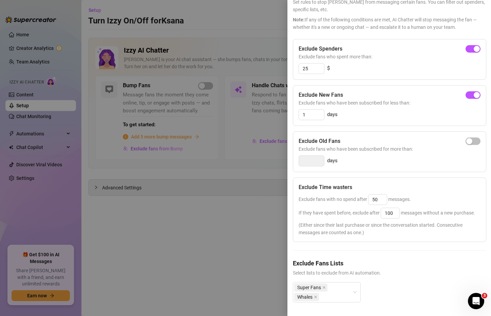
scroll to position [56, 0]
click at [346, 287] on div "Super Fans Whales" at bounding box center [323, 291] width 58 height 19
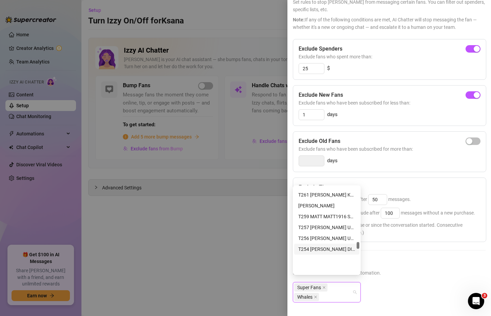
scroll to position [2012, 0]
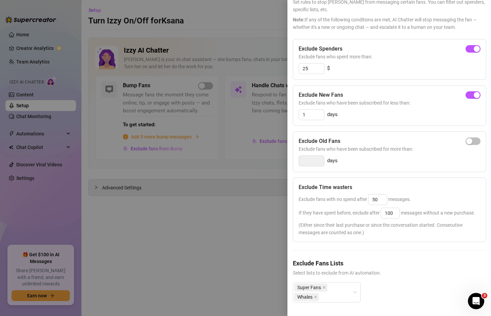
click at [238, 247] on div at bounding box center [245, 158] width 491 height 316
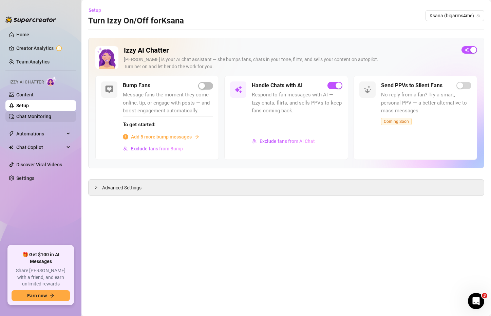
click at [49, 115] on link "Chat Monitoring" at bounding box center [33, 116] width 35 height 5
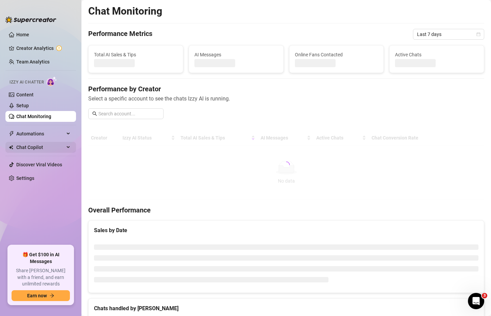
click at [63, 147] on span "Chat Copilot" at bounding box center [40, 147] width 48 height 11
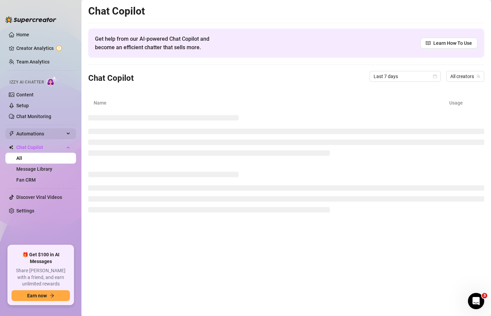
click at [65, 133] on div "Automations" at bounding box center [40, 133] width 71 height 11
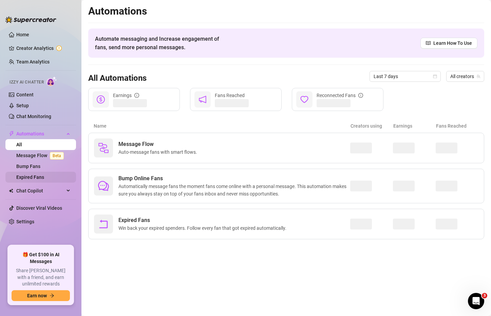
click at [41, 174] on link "Expired Fans" at bounding box center [30, 176] width 28 height 5
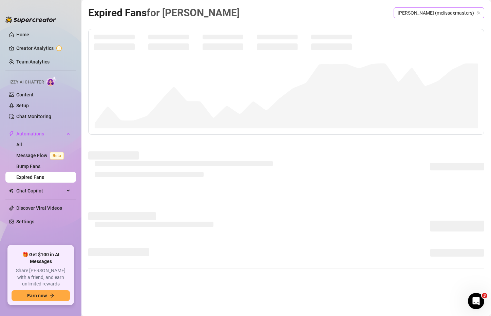
click at [425, 13] on span "[PERSON_NAME] (melissaxmasters)" at bounding box center [438, 13] width 82 height 10
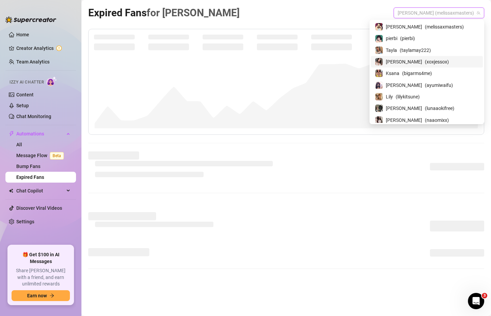
click at [431, 53] on span "( taylamay222 )" at bounding box center [414, 49] width 31 height 7
